Goal: Find contact information: Obtain details needed to contact an individual or organization

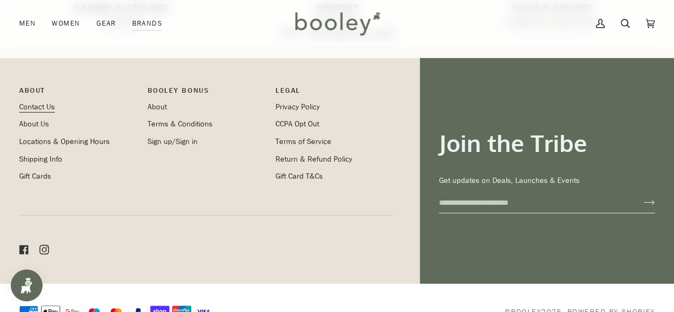
click at [41, 106] on link "Contact Us" at bounding box center [37, 107] width 36 height 10
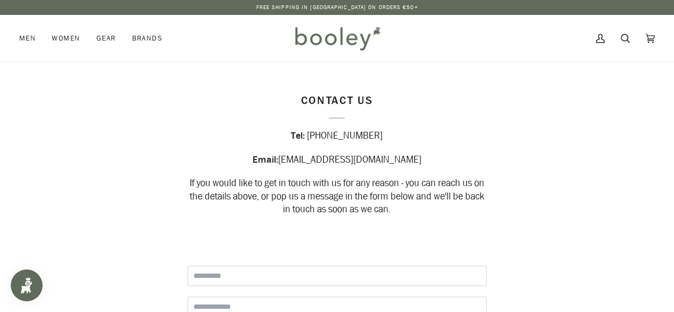
drag, startPoint x: 391, startPoint y: 138, endPoint x: 338, endPoint y: 136, distance: 53.4
click at [338, 136] on div "Tel: +353 (0)91 562 869" at bounding box center [337, 136] width 299 height 13
copy div "91 562 869"
click at [504, 150] on div "Contact Us Tel: +353 (0)91 562 869 Email: hello@booley.ie If you would like to …" at bounding box center [336, 160] width 337 height 134
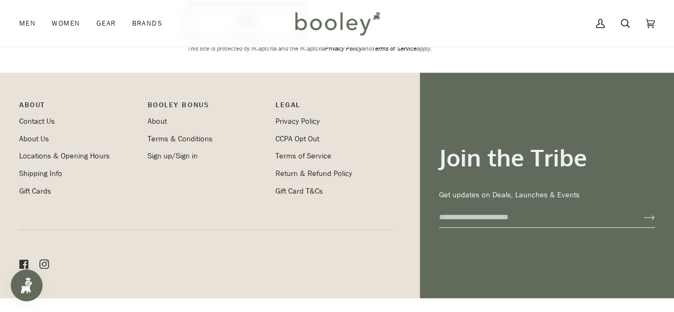
scroll to position [472, 0]
